Goal: Find specific page/section: Find specific page/section

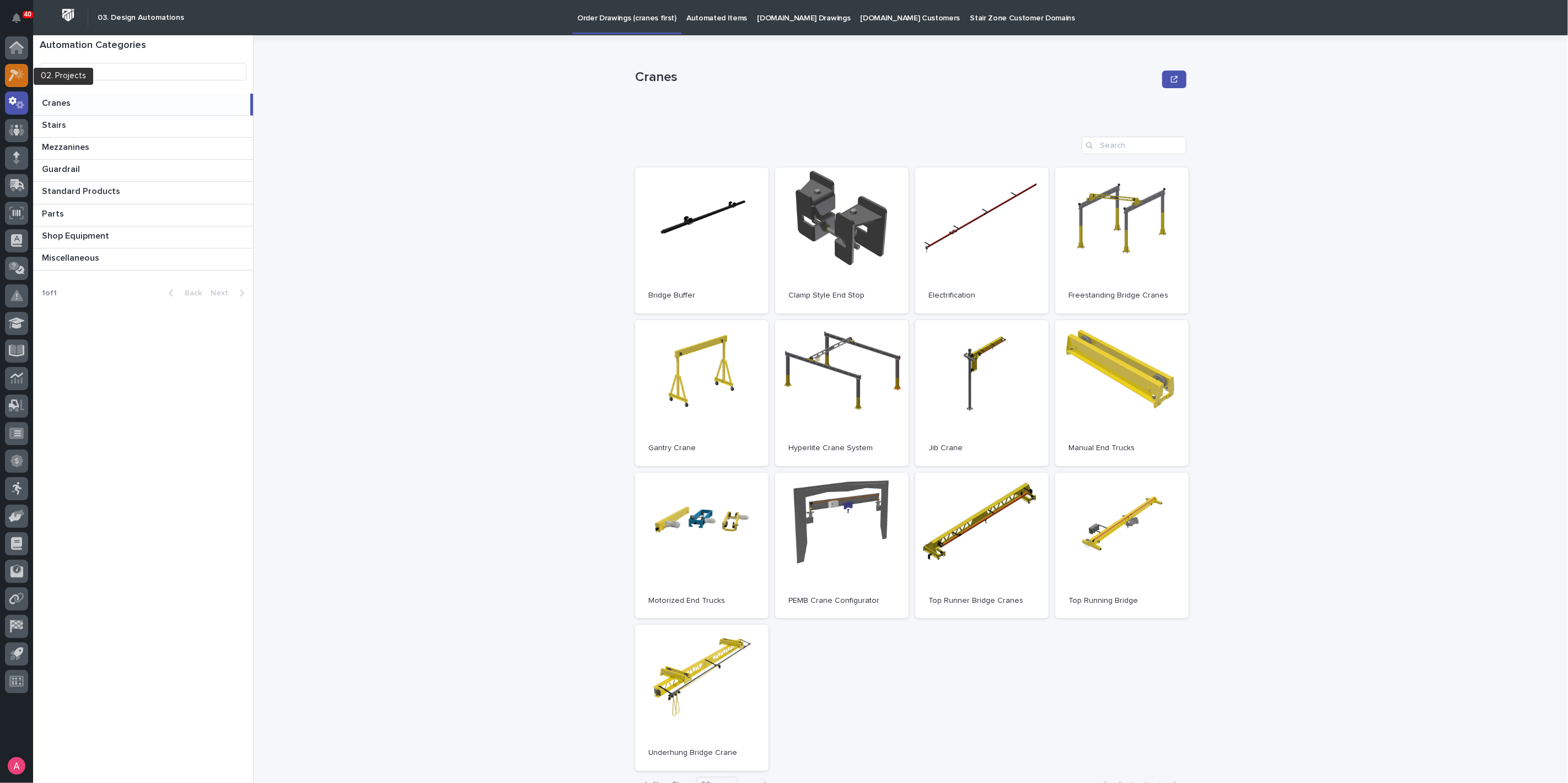
click at [19, 71] on icon at bounding box center [19, 73] width 10 height 11
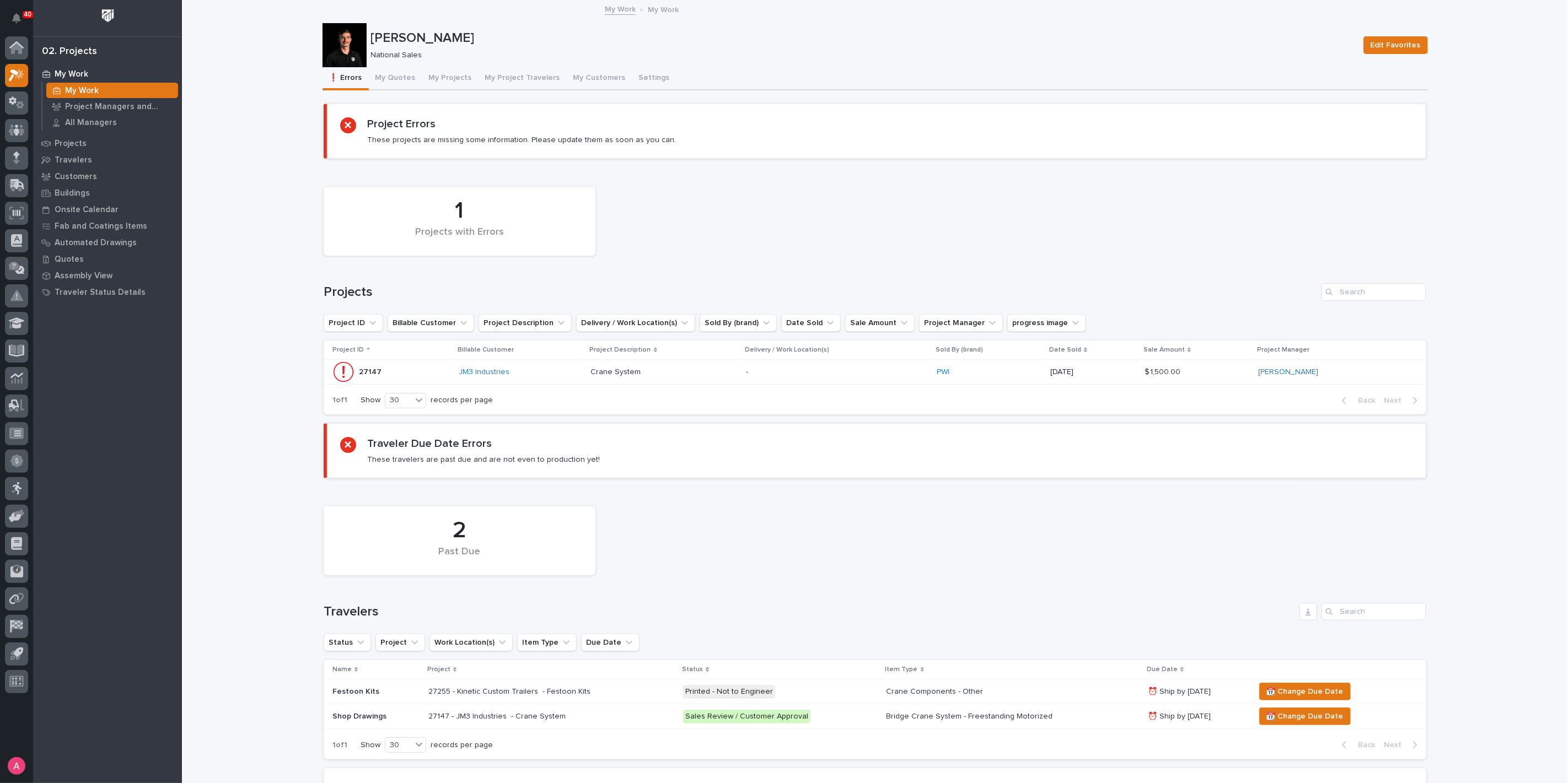
click at [1052, 691] on p "Crane Components - Other" at bounding box center [983, 692] width 193 height 10
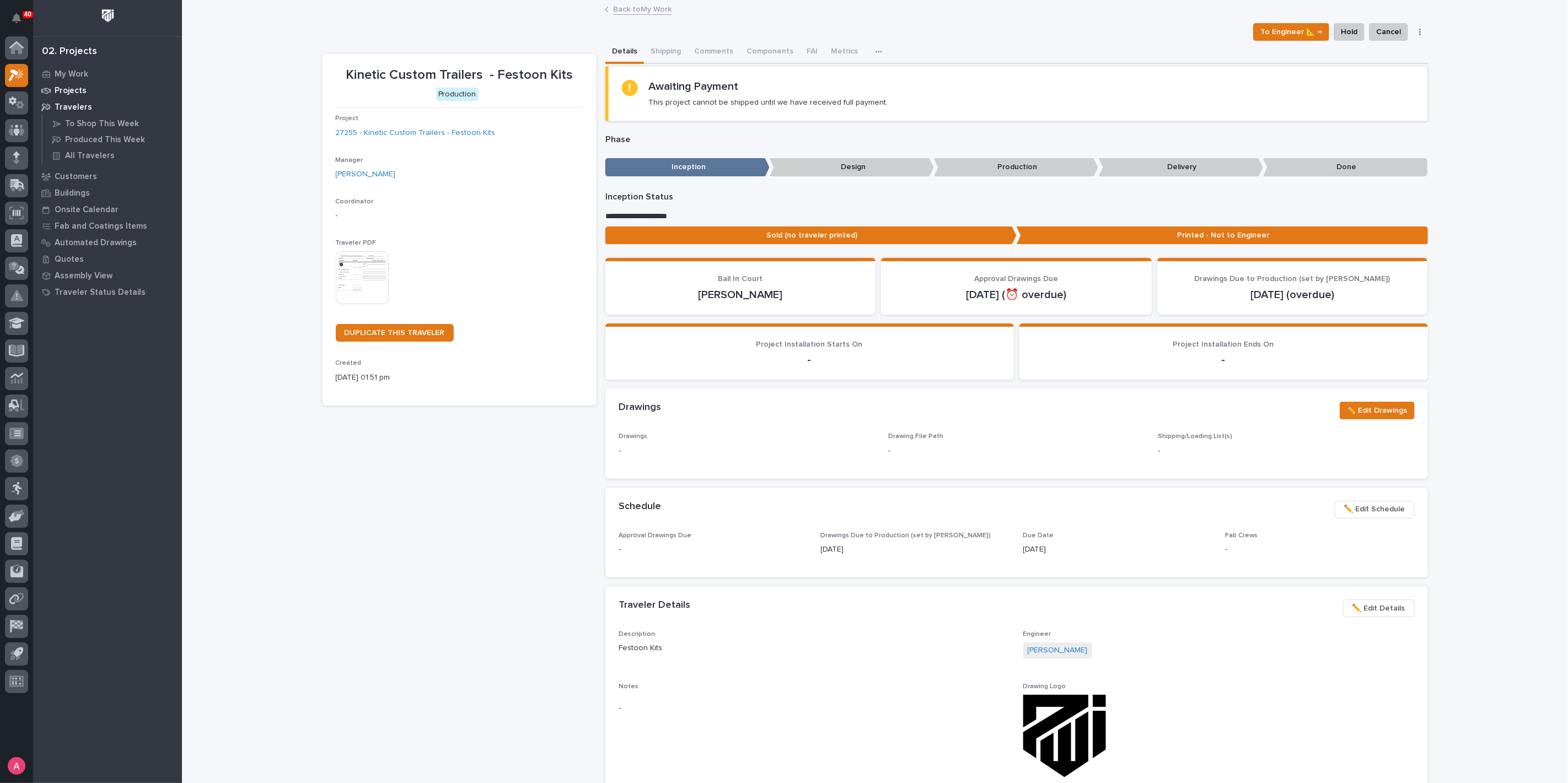
click at [71, 87] on p "Projects" at bounding box center [71, 91] width 32 height 10
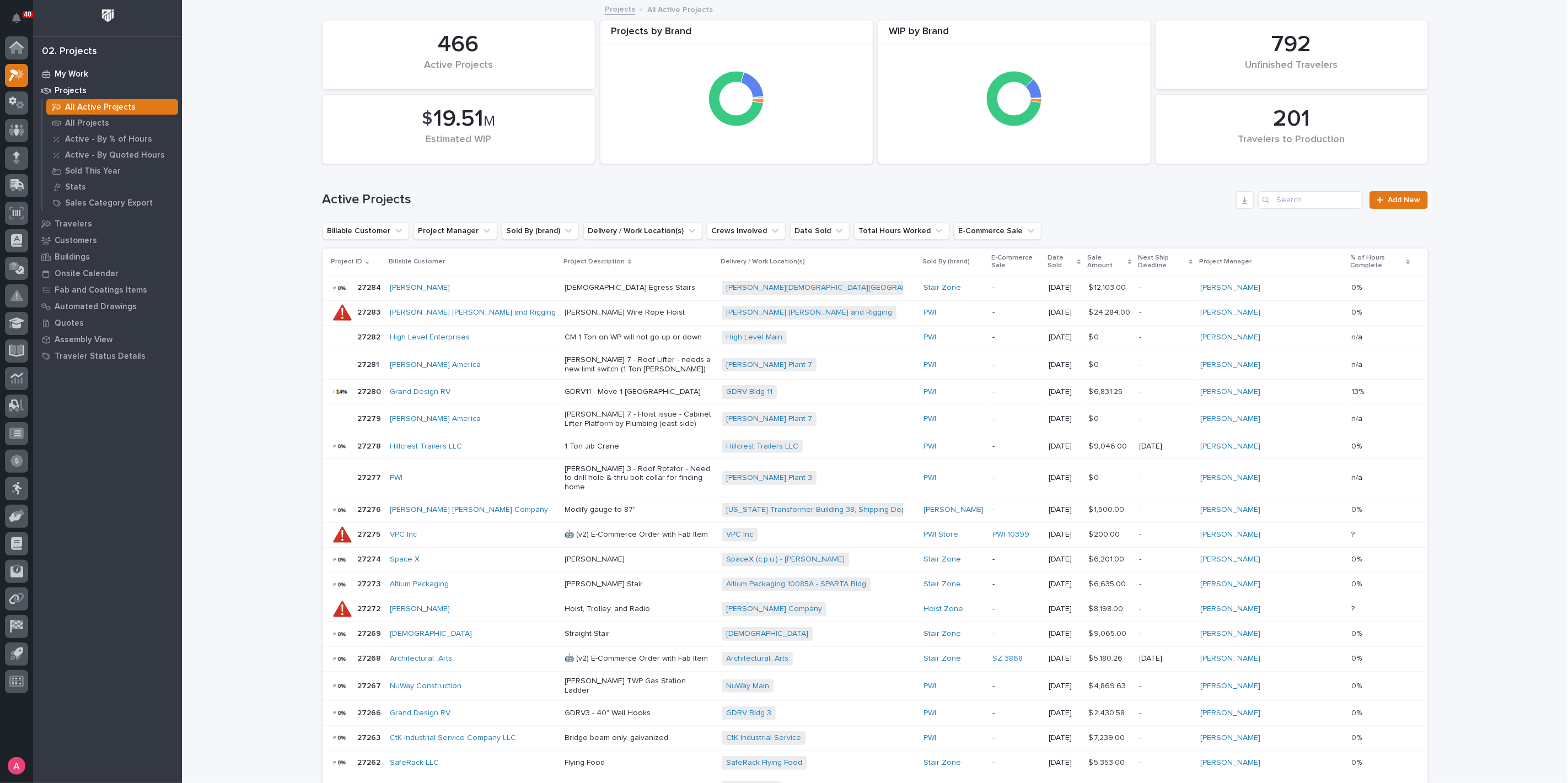
click at [89, 73] on div "My Work" at bounding box center [107, 74] width 144 height 15
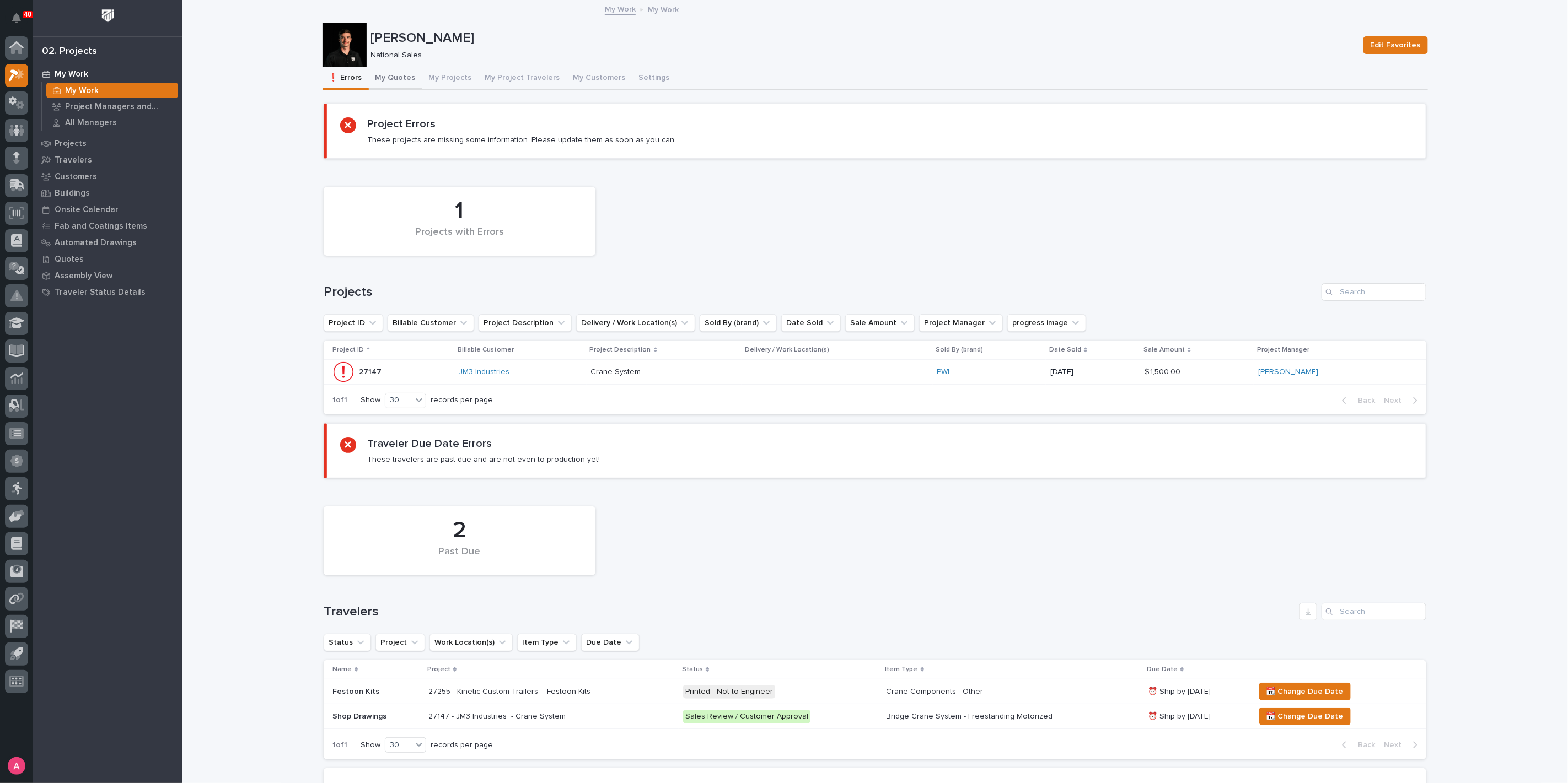
click at [387, 71] on button "My Quotes" at bounding box center [396, 78] width 54 height 23
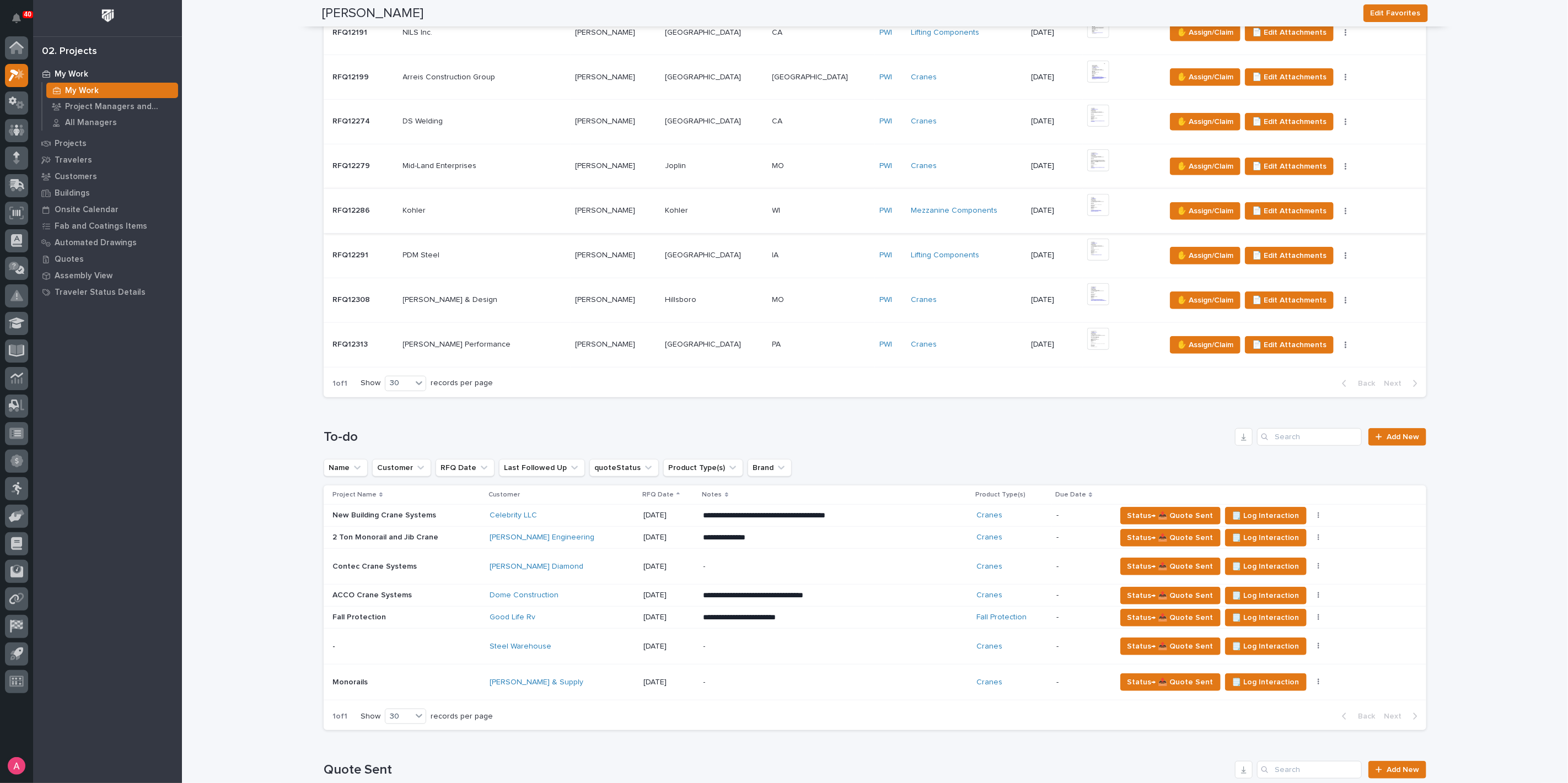
scroll to position [551, 0]
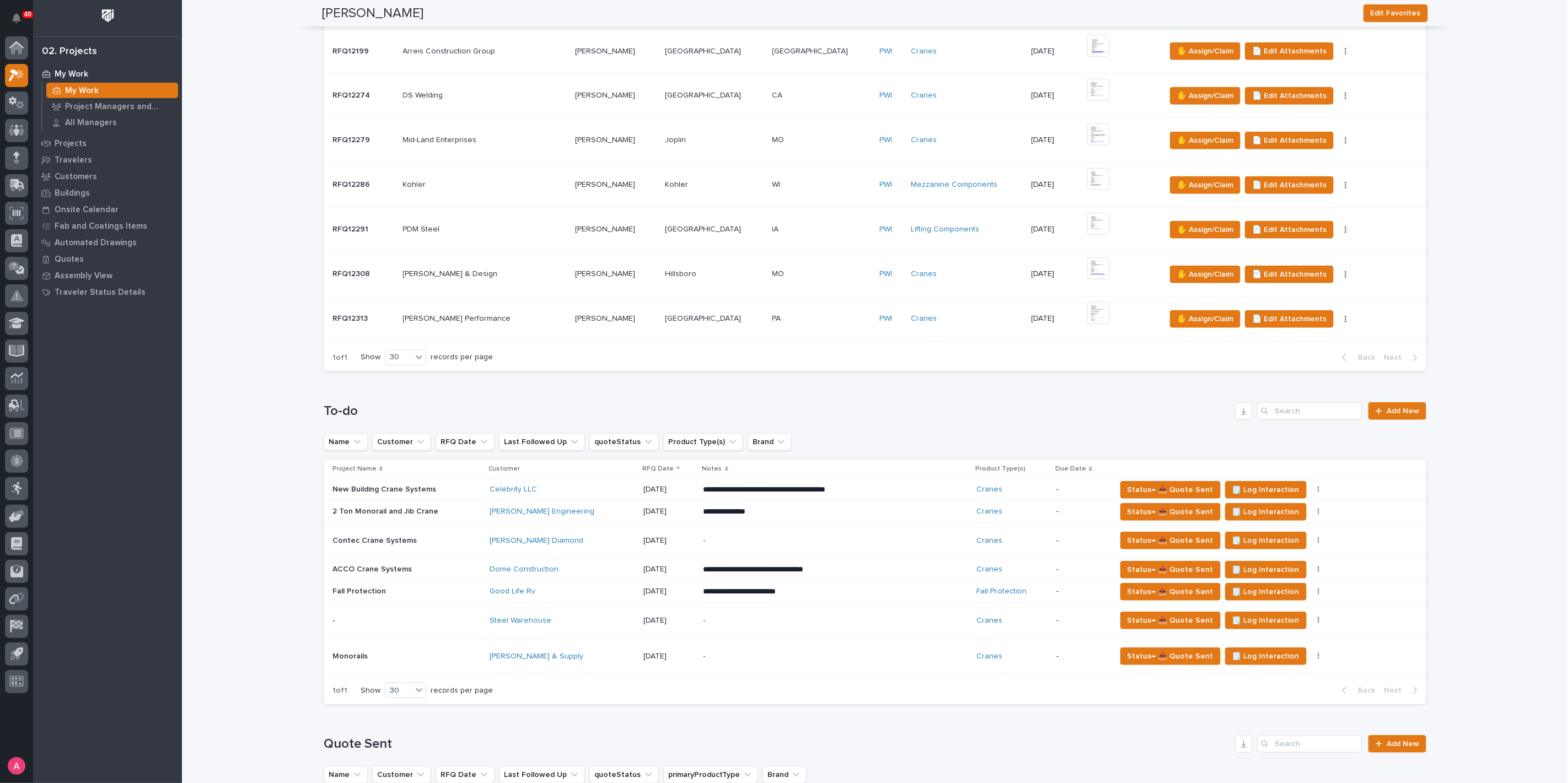
click at [704, 536] on p "-" at bounding box center [800, 541] width 193 height 10
